Goal: Task Accomplishment & Management: Use online tool/utility

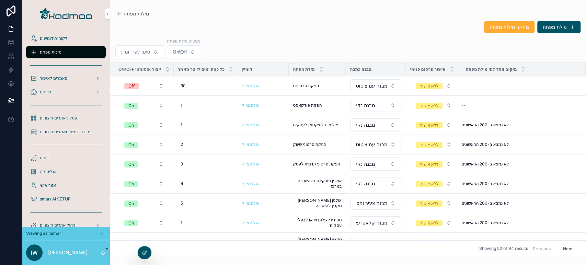
drag, startPoint x: 263, startPoint y: 1, endPoint x: 238, endPoint y: 25, distance: 35.2
click at [238, 25] on div "מחקר מילות מפתח מילת מפתח" at bounding box center [347, 27] width 465 height 13
click at [130, 88] on div "Off" at bounding box center [131, 86] width 7 height 6
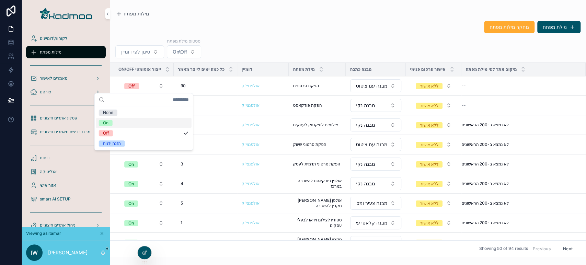
click at [121, 124] on div "On" at bounding box center [143, 123] width 95 height 10
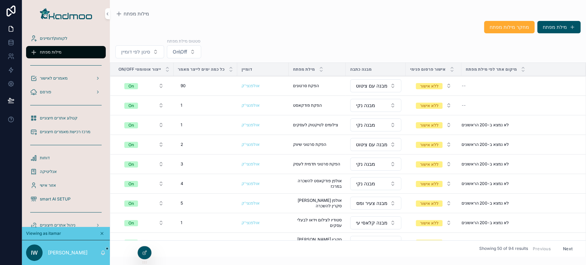
click at [192, 87] on div "90 90" at bounding box center [206, 85] width 56 height 11
drag, startPoint x: 198, startPoint y: 97, endPoint x: 265, endPoint y: 94, distance: 67.3
click at [265, 94] on form "**" at bounding box center [224, 95] width 88 height 13
type input "*"
click at [264, 93] on icon "scrollable content" at bounding box center [263, 94] width 5 height 5
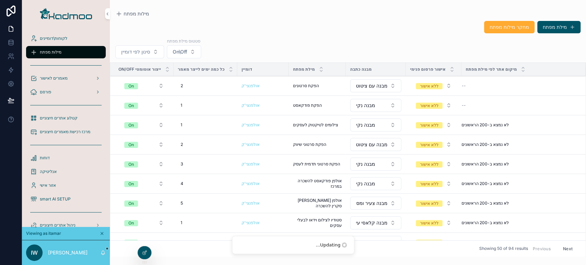
click at [195, 120] on div "1 1" at bounding box center [206, 124] width 56 height 11
drag, startPoint x: 227, startPoint y: 135, endPoint x: 276, endPoint y: 134, distance: 49.7
click at [276, 134] on div "לקוחות\דומיינים מילות מפתח מאמרים לאישור פורסם קטלוג אתרים חיצוניים מרכז רכישת …" at bounding box center [304, 132] width 564 height 265
type input "*"
click at [263, 133] on icon "scrollable content" at bounding box center [263, 133] width 5 height 5
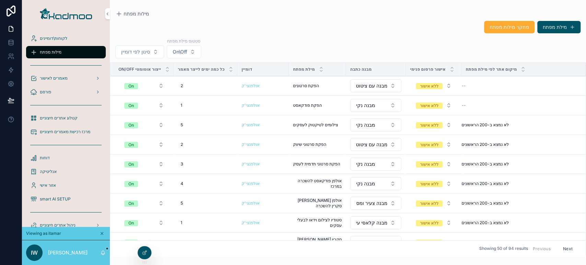
click at [309, 124] on span "צילומים לטיקטוק לעסקים" at bounding box center [315, 124] width 45 height 5
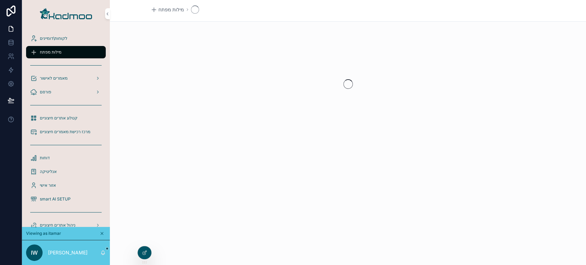
click at [309, 124] on div "scrollable content" at bounding box center [348, 84] width 476 height 108
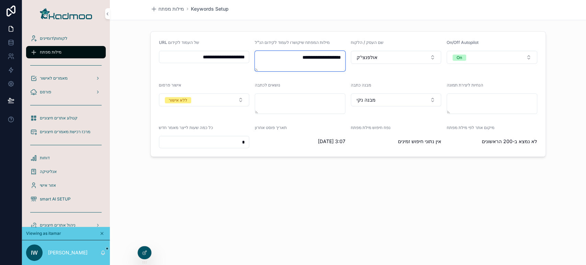
click at [306, 58] on textarea "**********" at bounding box center [300, 61] width 91 height 21
